Goal: Connect with others: Connect with others

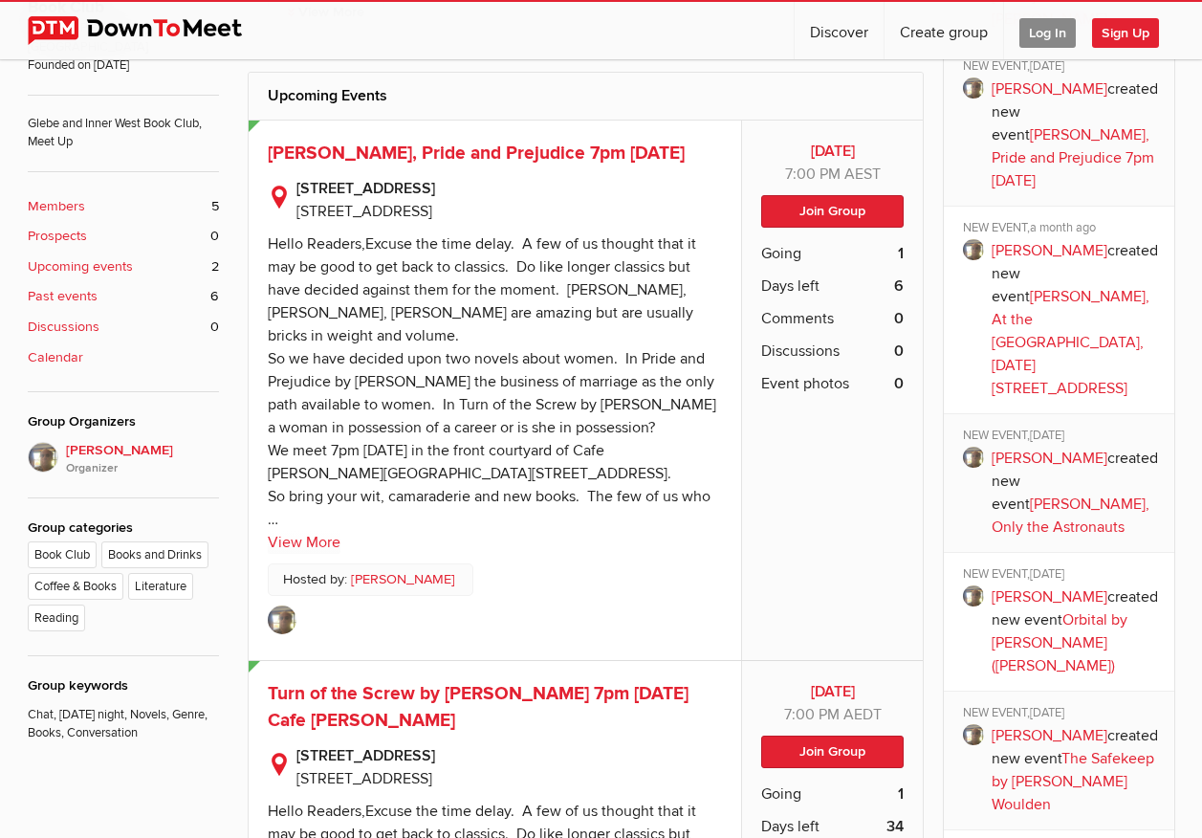
scroll to position [765, 0]
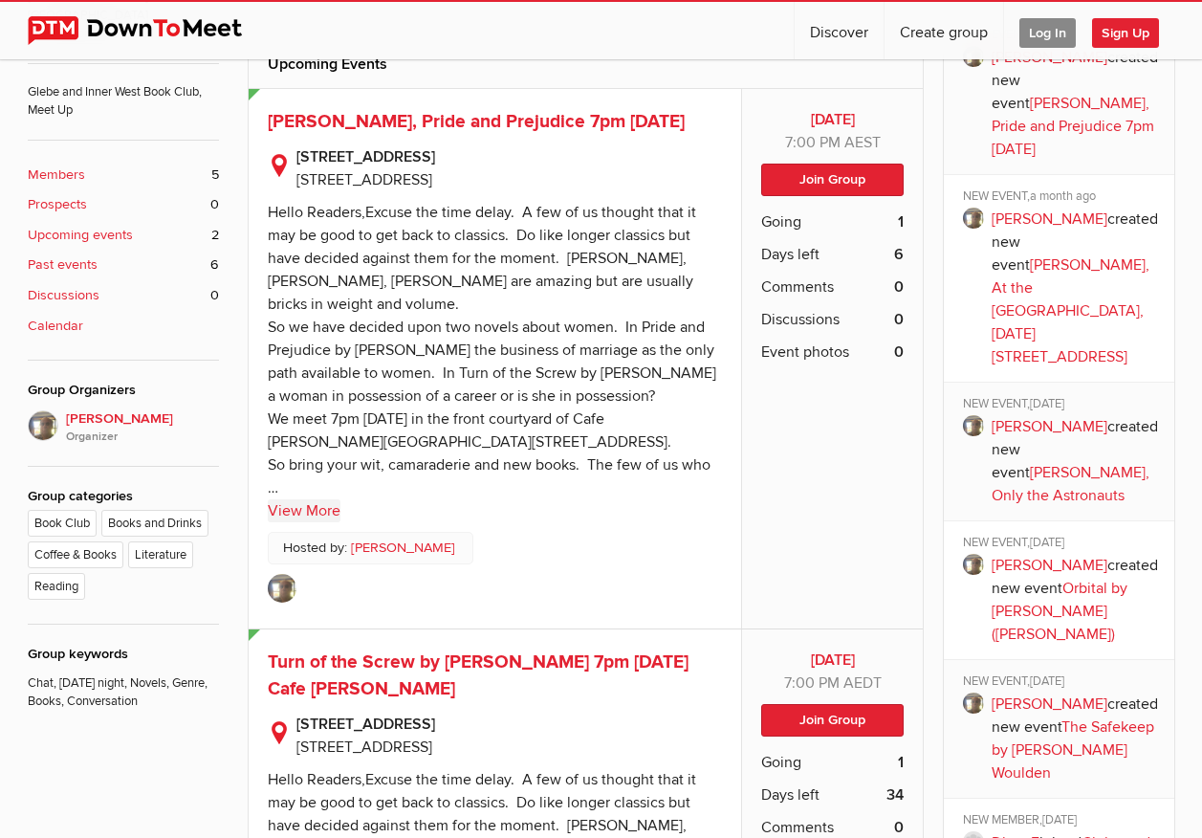
click at [297, 522] on link "View More" at bounding box center [304, 510] width 73 height 23
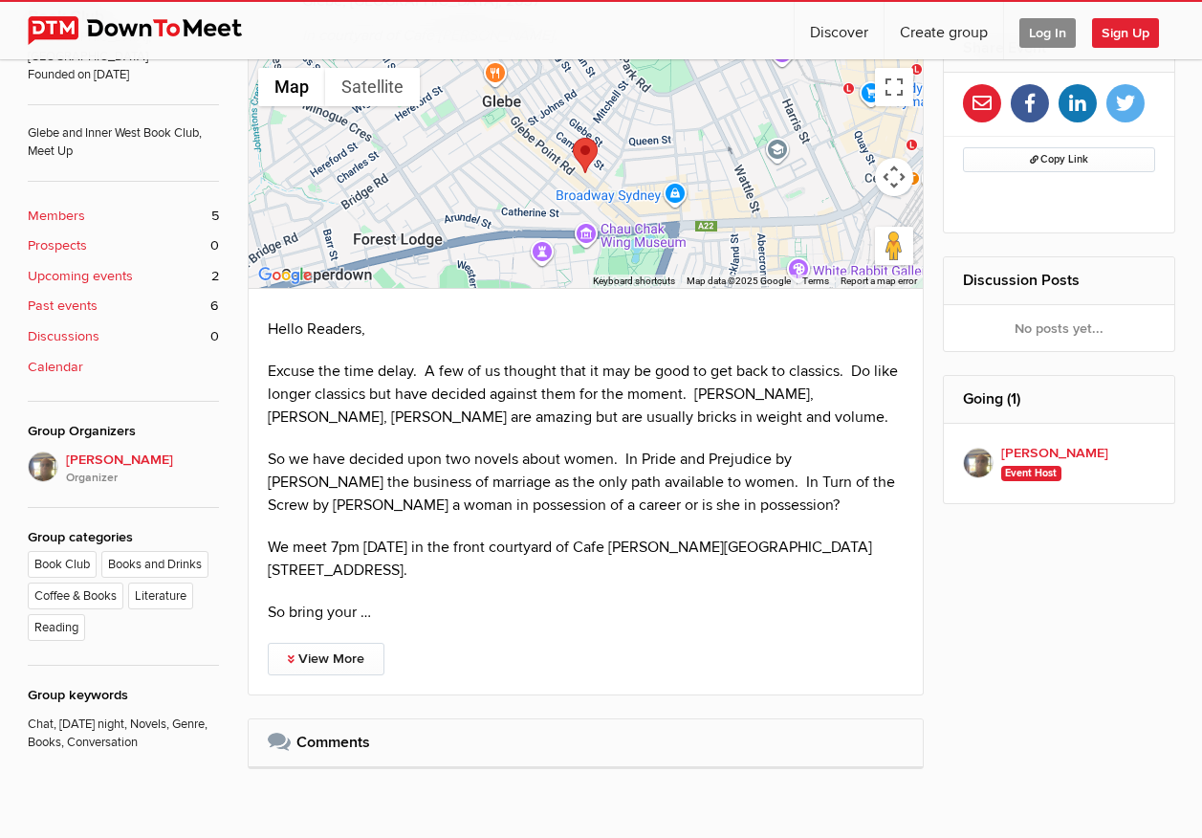
scroll to position [819, 0]
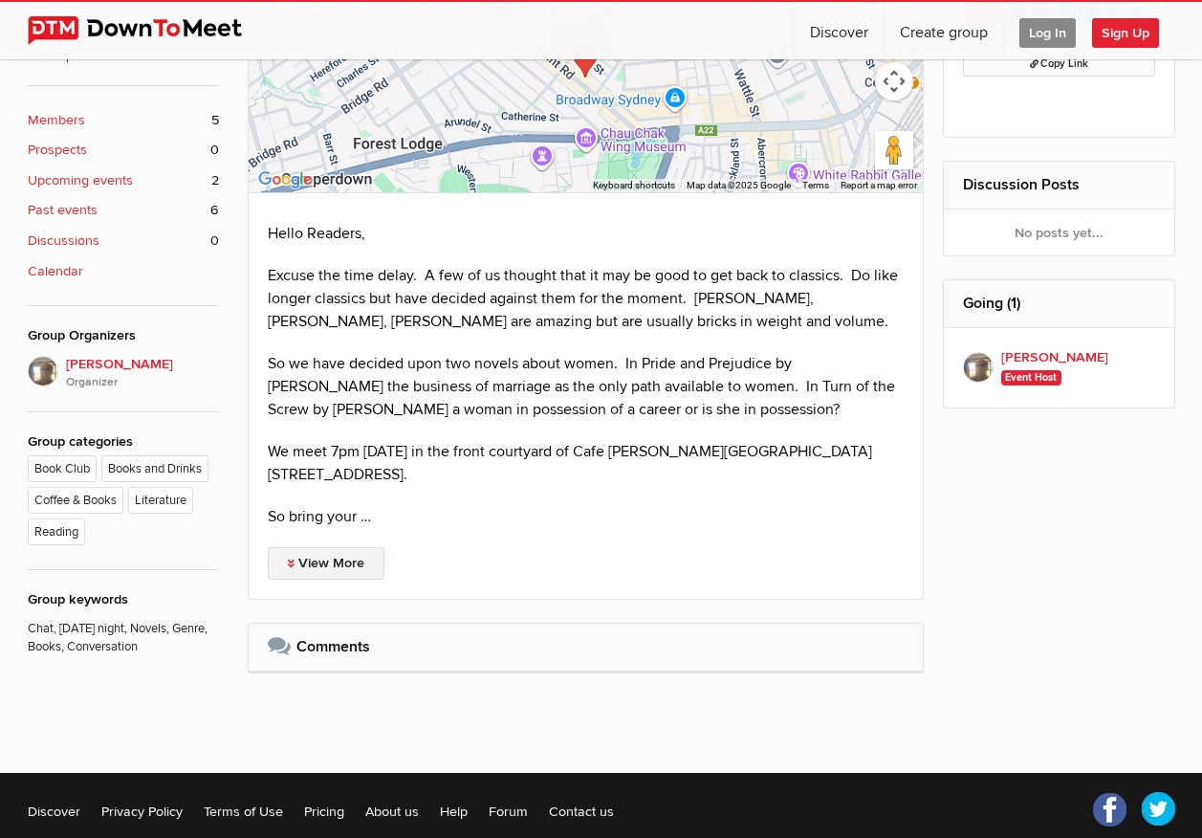
click at [301, 560] on link "View More" at bounding box center [326, 563] width 117 height 33
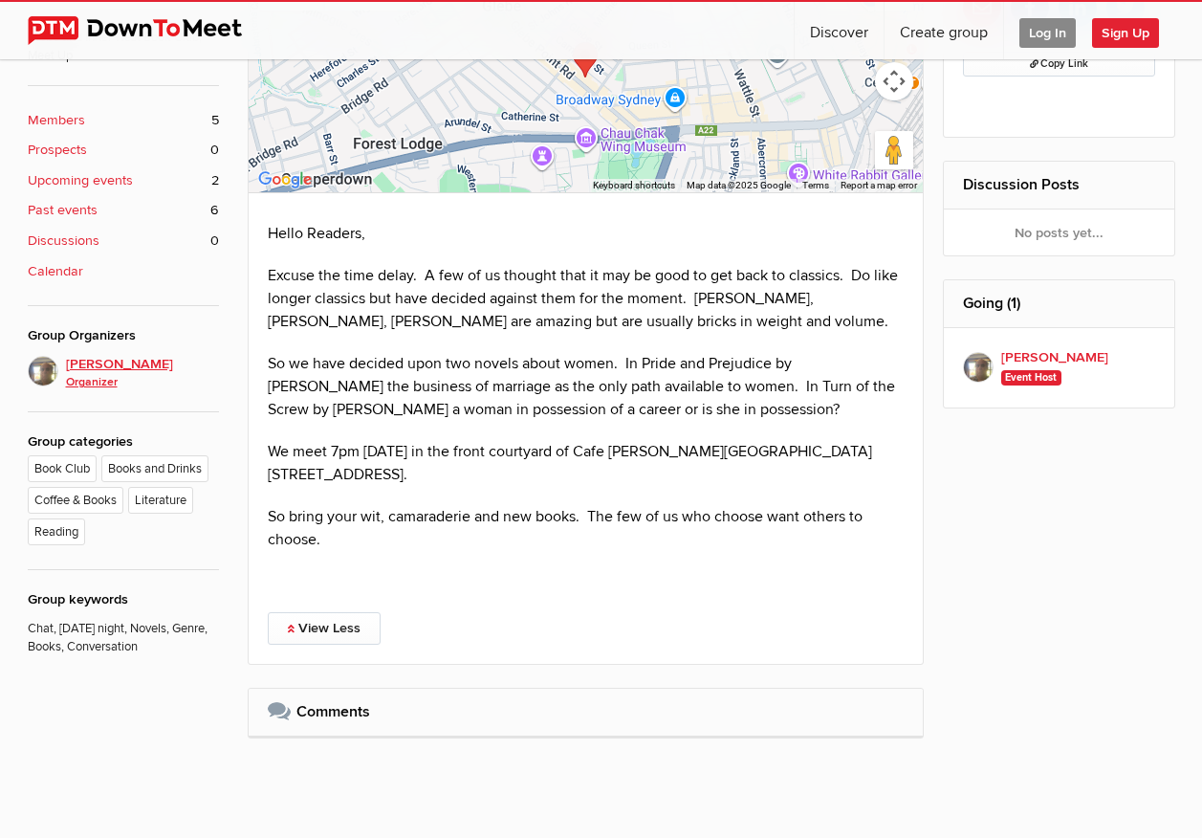
click at [96, 354] on span "Njal H Organizer" at bounding box center [142, 373] width 153 height 38
